Goal: Find specific page/section: Find specific page/section

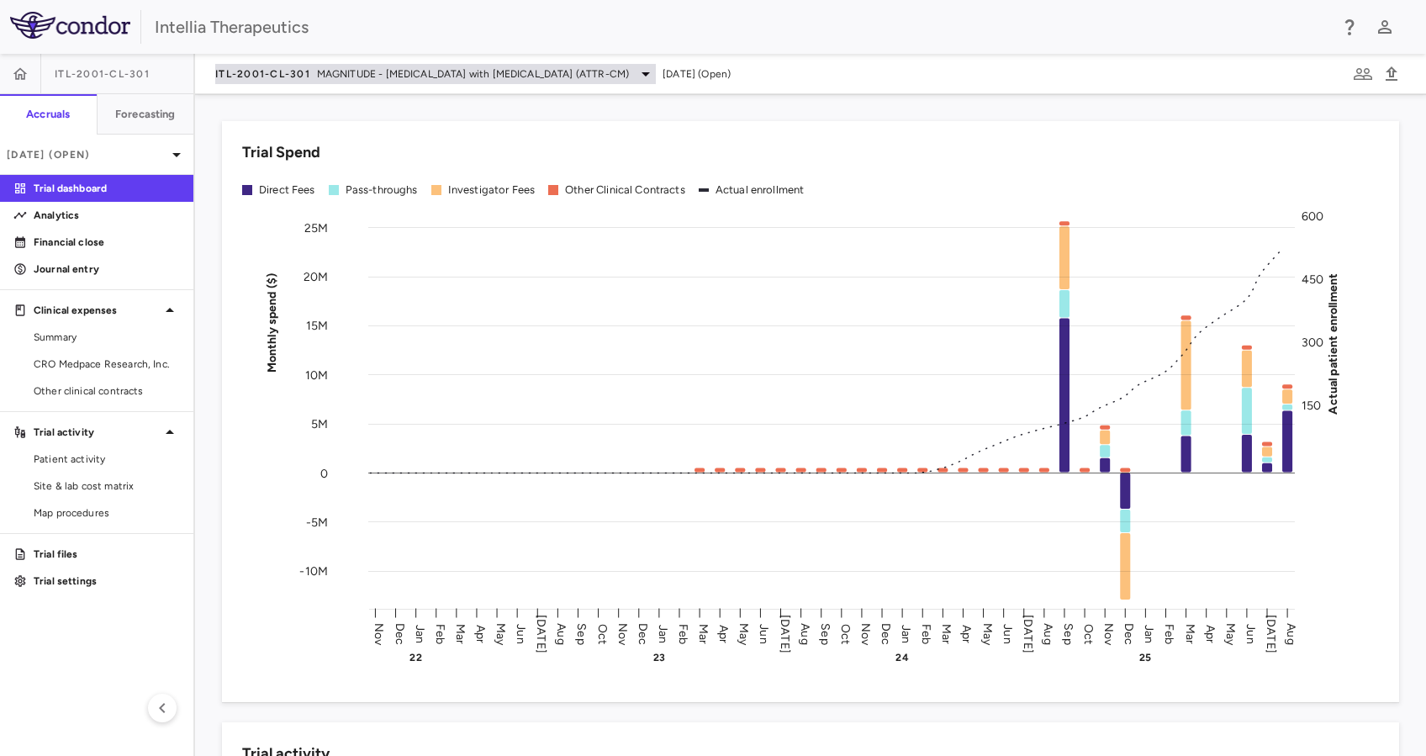
click at [269, 82] on div "ITL-2001-CL-301 MAGNITUDE - [MEDICAL_DATA] with [MEDICAL_DATA] (ATTR-CM)" at bounding box center [435, 74] width 440 height 20
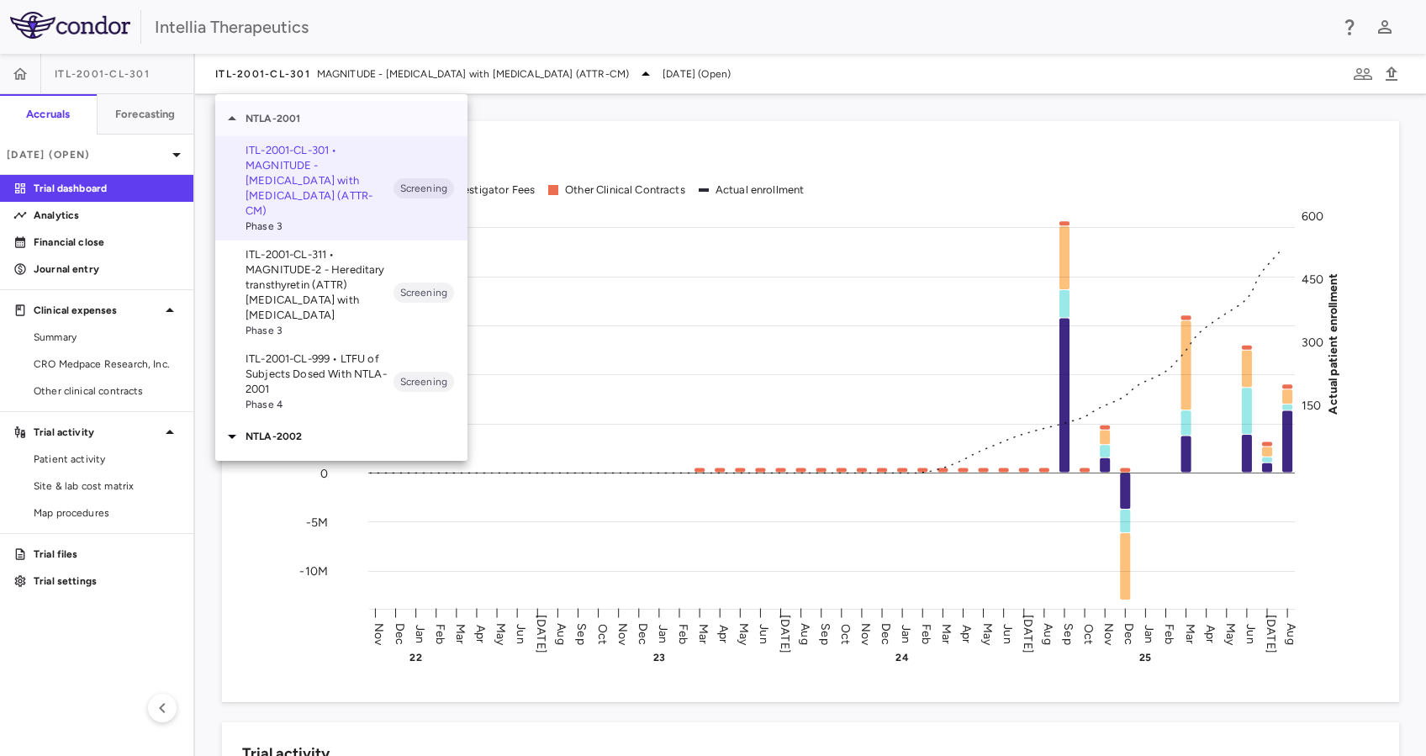
click at [241, 121] on icon at bounding box center [232, 118] width 20 height 20
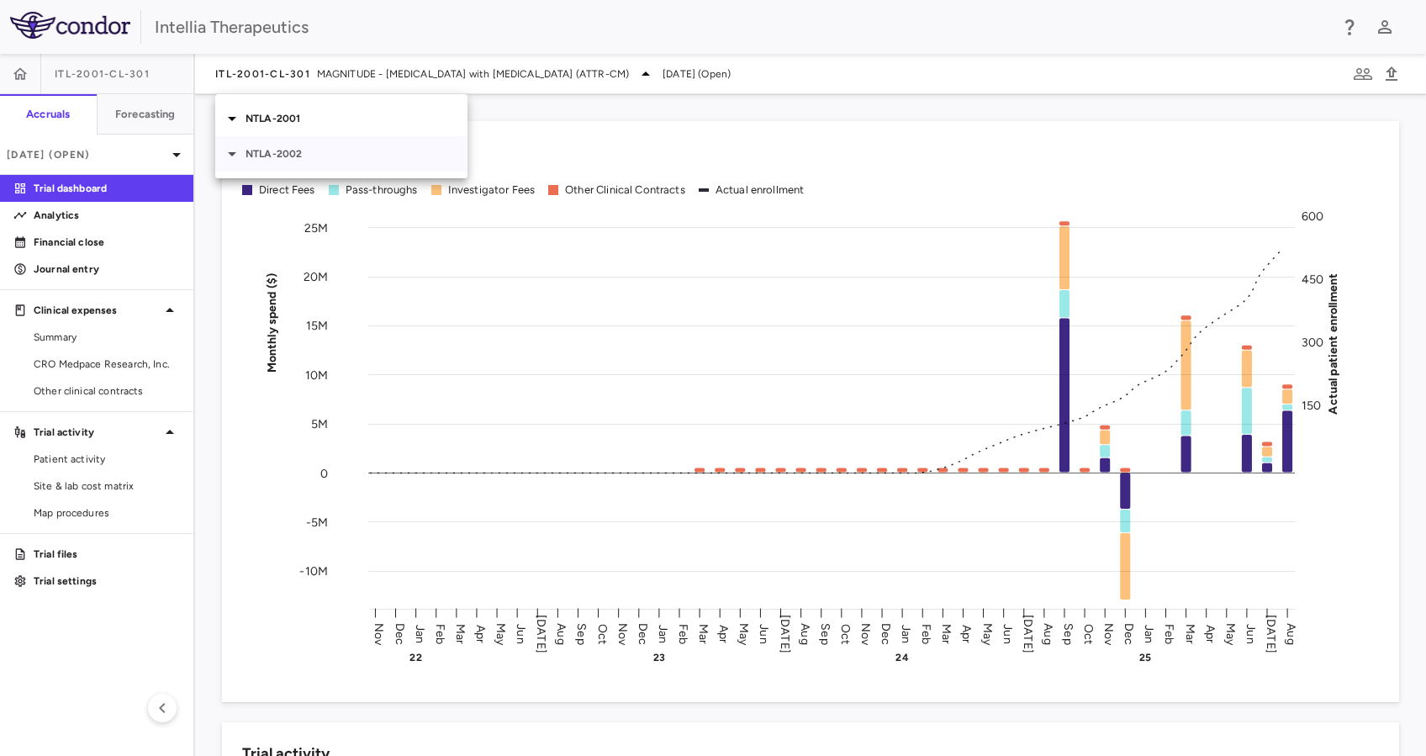
click at [235, 151] on icon at bounding box center [232, 154] width 20 height 20
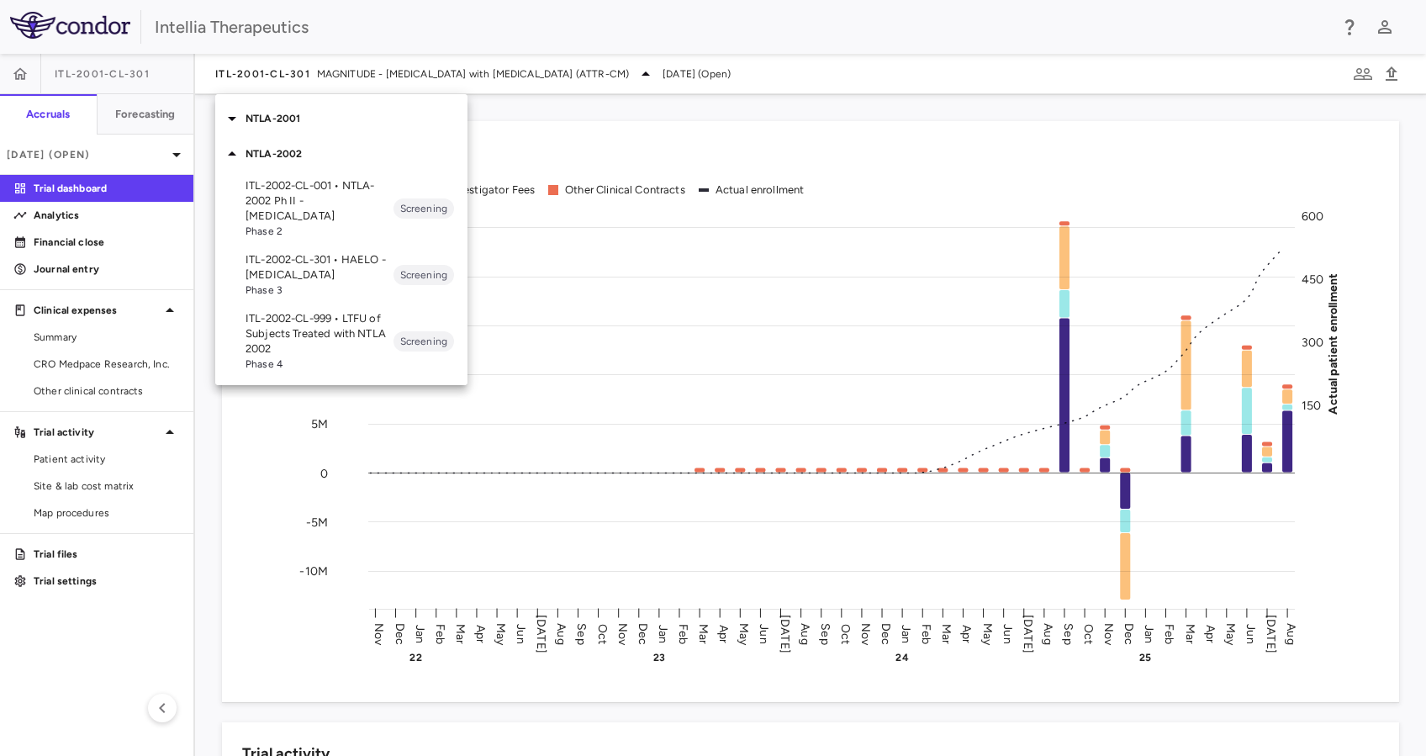
click at [339, 279] on p "ITL-2002-CL-301 • HAELO - [MEDICAL_DATA]" at bounding box center [319, 267] width 148 height 30
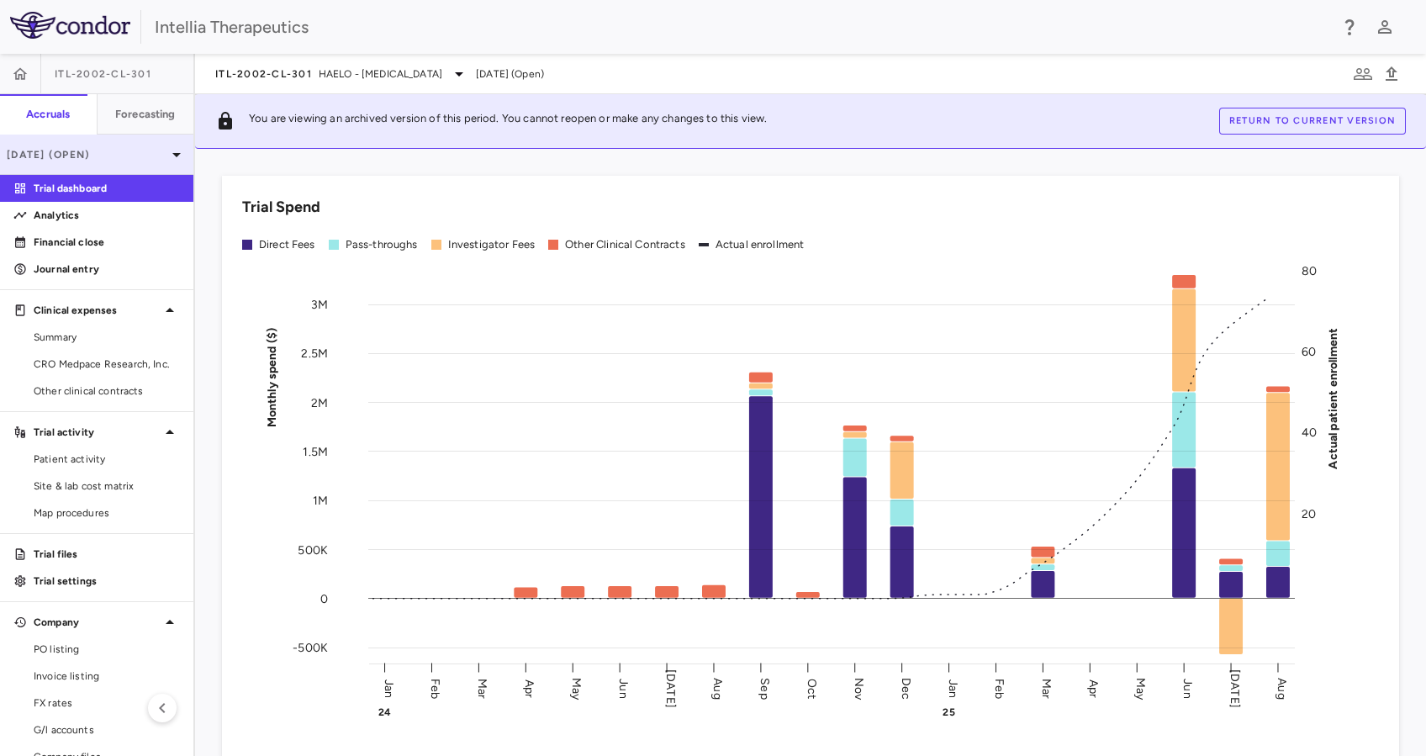
click at [123, 160] on p "[DATE] (Open)" at bounding box center [87, 154] width 160 height 15
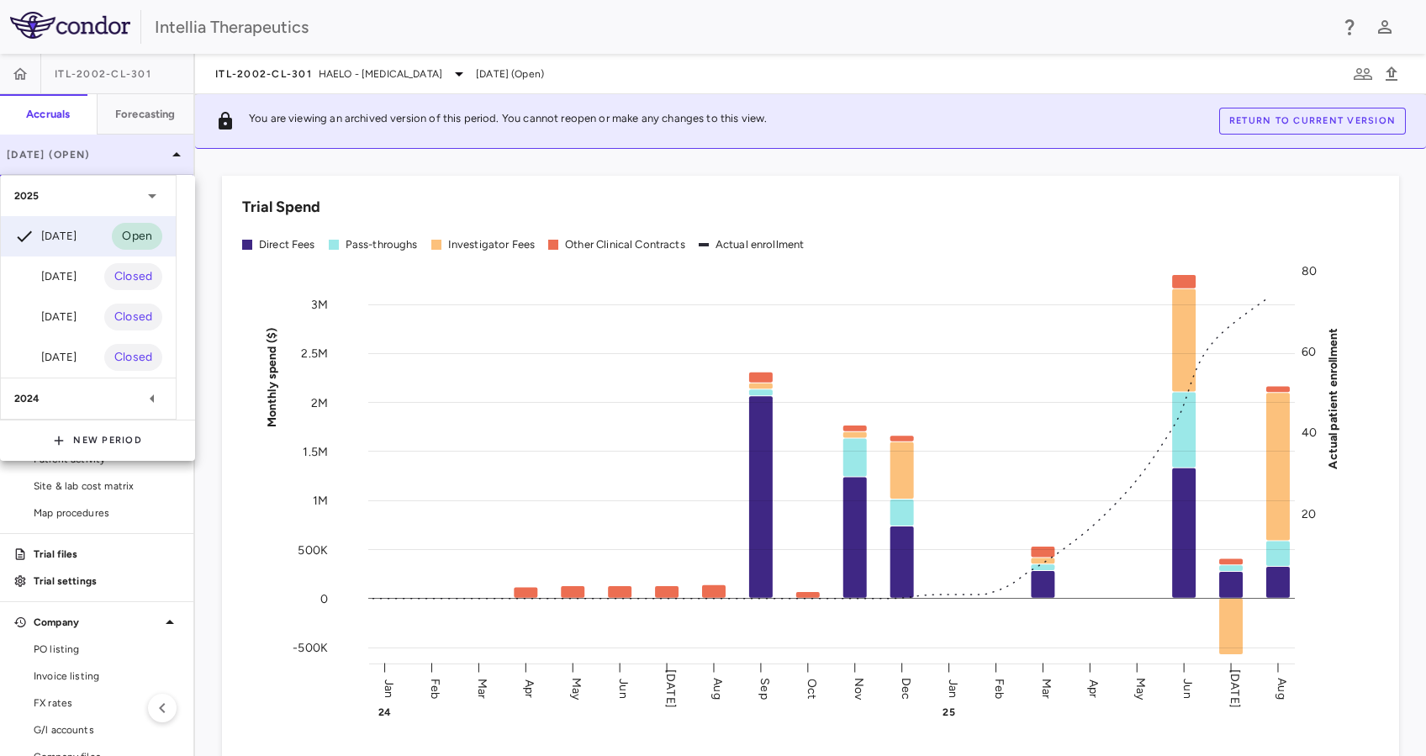
click at [123, 160] on div at bounding box center [713, 378] width 1426 height 756
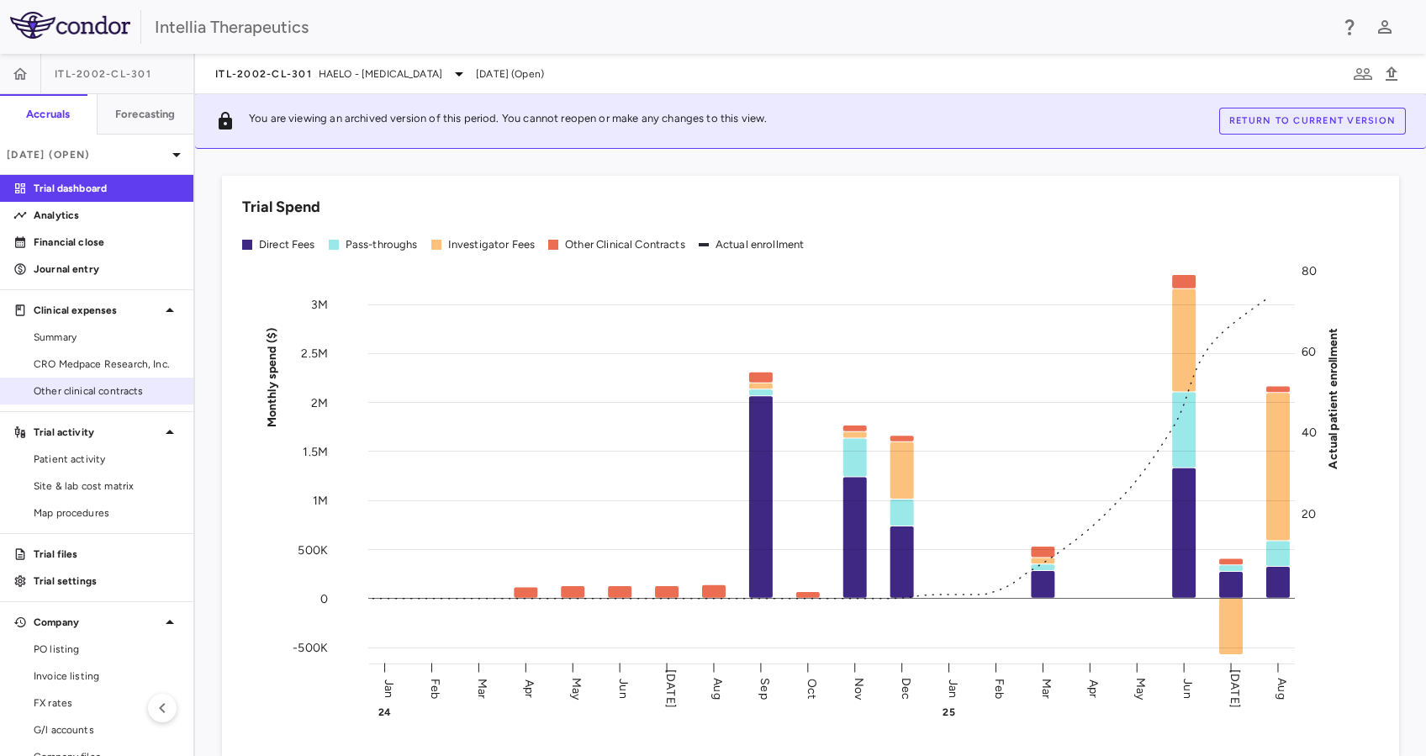
click at [100, 383] on span "Other clinical contracts" at bounding box center [107, 390] width 146 height 15
